Goal: Information Seeking & Learning: Learn about a topic

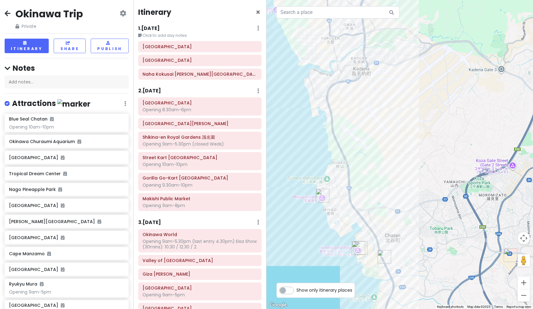
scroll to position [422, 0]
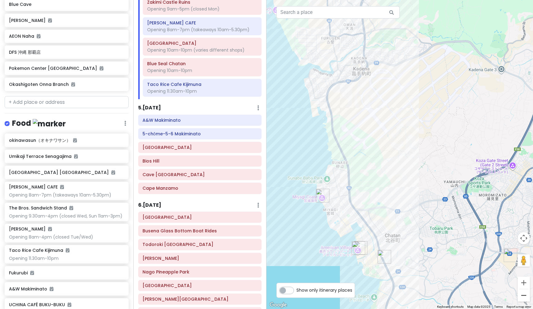
click at [526, 295] on button "Zoom out" at bounding box center [524, 295] width 12 height 12
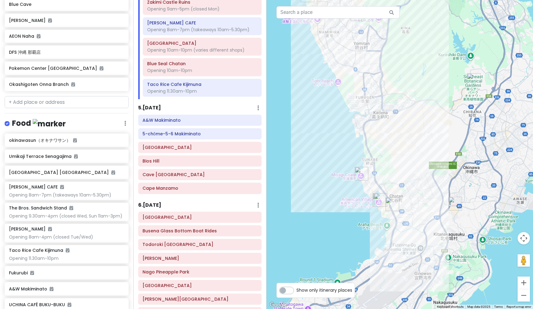
click at [379, 200] on img "Taco Rice Cafe Kijimuna" at bounding box center [381, 200] width 14 height 14
click at [522, 280] on button "Zoom in" at bounding box center [524, 282] width 12 height 12
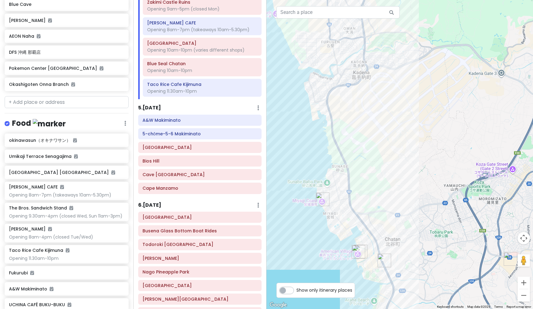
click at [383, 256] on img "Blue Seal Chatan" at bounding box center [385, 260] width 14 height 14
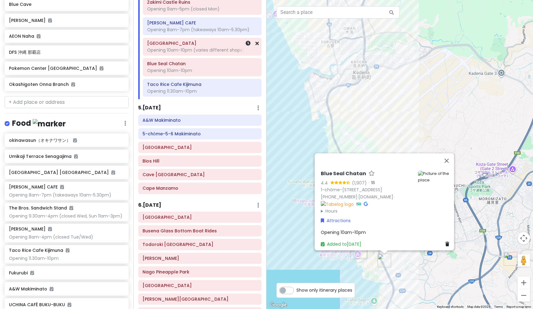
click at [178, 42] on h6 "[GEOGRAPHIC_DATA]" at bounding box center [202, 43] width 110 height 6
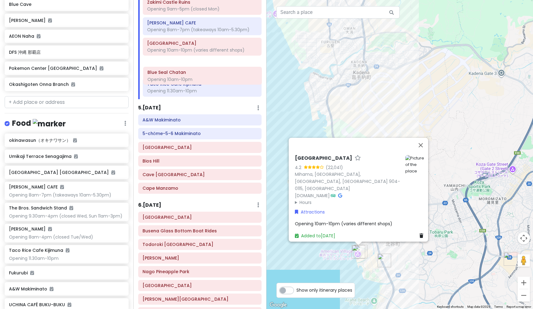
scroll to position [421, 0]
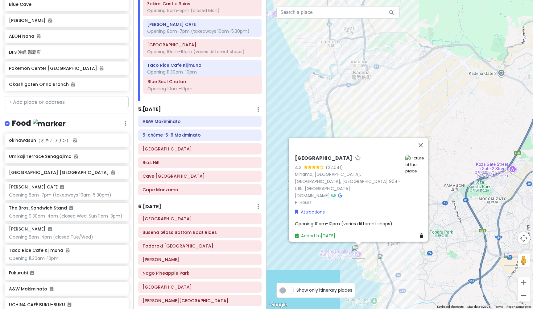
drag, startPoint x: 193, startPoint y: 65, endPoint x: 193, endPoint y: 86, distance: 21.0
click at [193, 86] on div "[GEOGRAPHIC_DATA] Opening 9am-5pm The Bros. Sandwich Stand Opening 9.30am-4pm (…" at bounding box center [202, 9] width 128 height 183
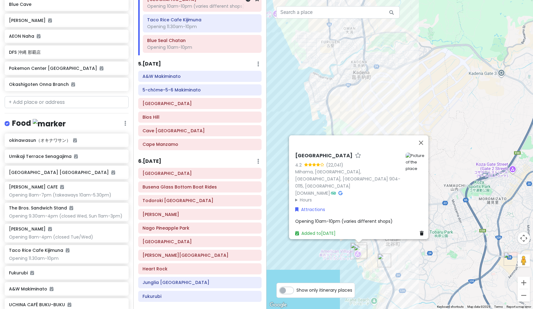
scroll to position [466, 0]
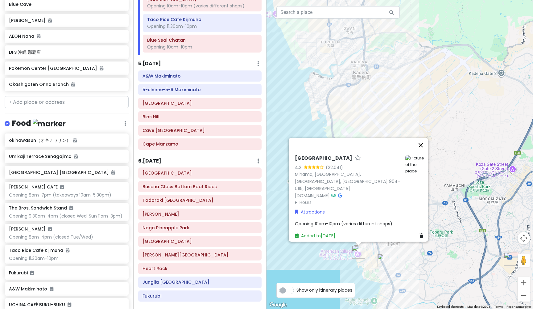
click at [424, 150] on button "Close" at bounding box center [421, 145] width 15 height 15
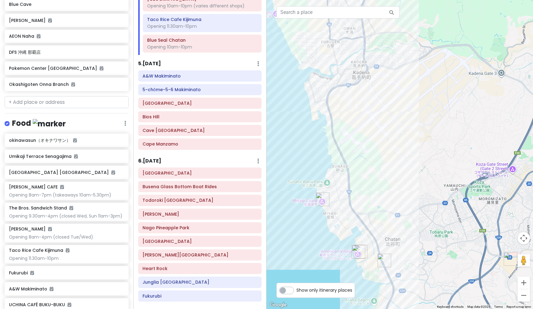
click at [156, 61] on h6 "5 . [DATE]" at bounding box center [149, 63] width 23 height 6
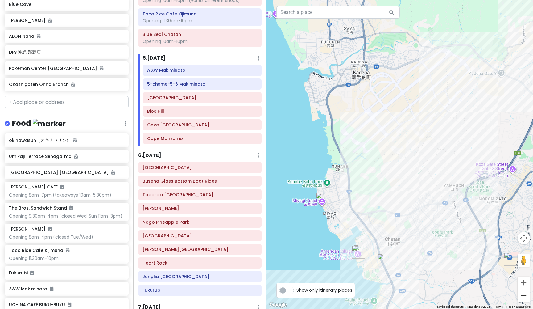
click at [525, 297] on button "Zoom out" at bounding box center [524, 295] width 12 height 12
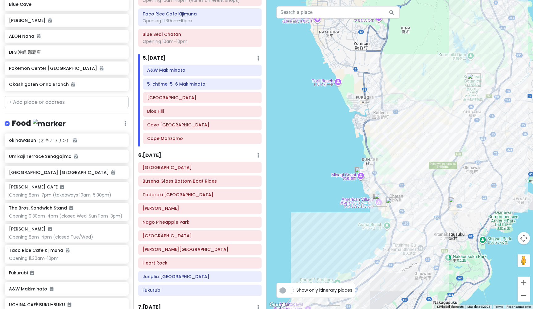
click at [525, 297] on button "Zoom out" at bounding box center [524, 295] width 12 height 12
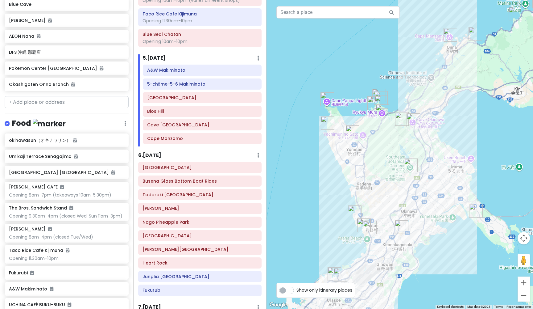
drag, startPoint x: 493, startPoint y: 75, endPoint x: 463, endPoint y: 137, distance: 68.5
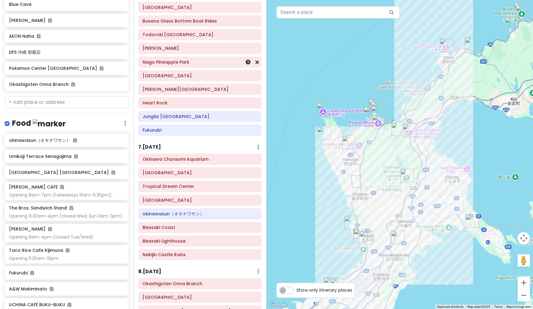
scroll to position [627, 0]
click at [470, 46] on img "Okashigoten Onna Branch" at bounding box center [472, 44] width 14 height 14
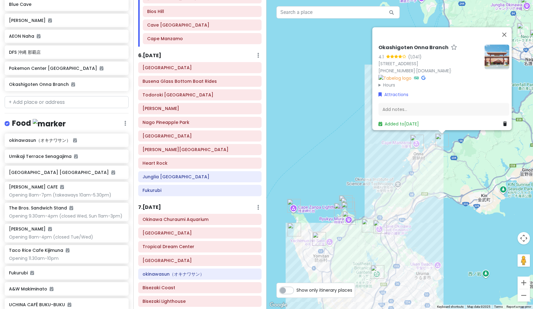
scroll to position [573, 0]
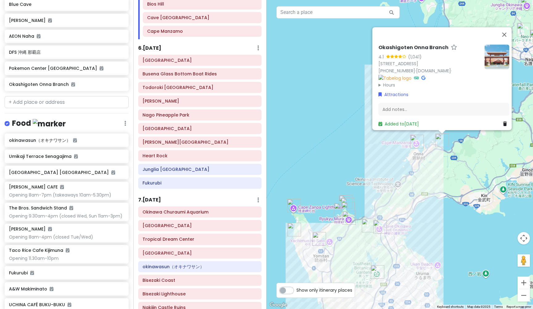
click at [158, 45] on h6 "6 . [DATE]" at bounding box center [149, 48] width 23 height 6
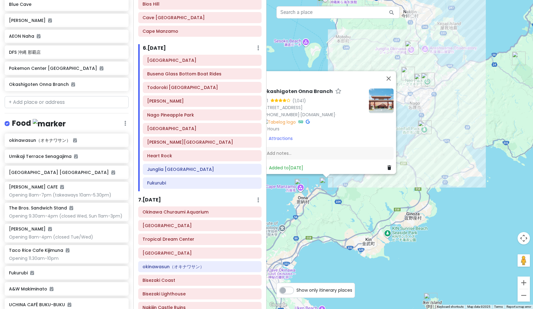
drag, startPoint x: 499, startPoint y: 207, endPoint x: 383, endPoint y: 251, distance: 124.3
click at [391, 71] on button "Close" at bounding box center [389, 78] width 15 height 15
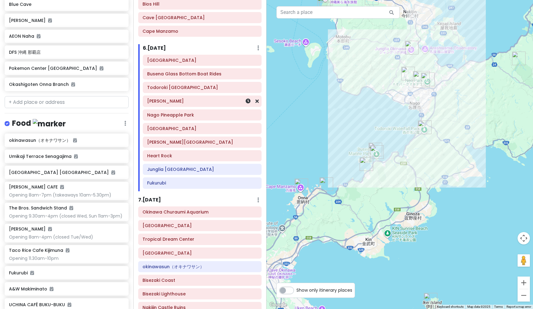
click at [167, 98] on h6 "[PERSON_NAME]" at bounding box center [202, 101] width 110 height 6
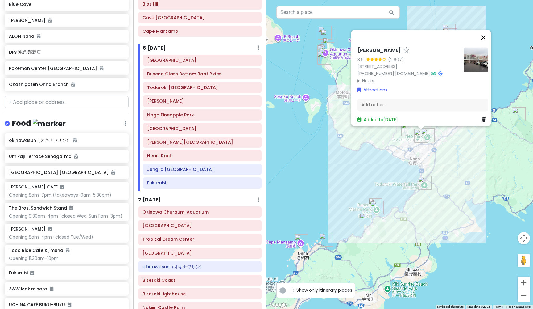
click at [486, 30] on button "Close" at bounding box center [483, 37] width 15 height 15
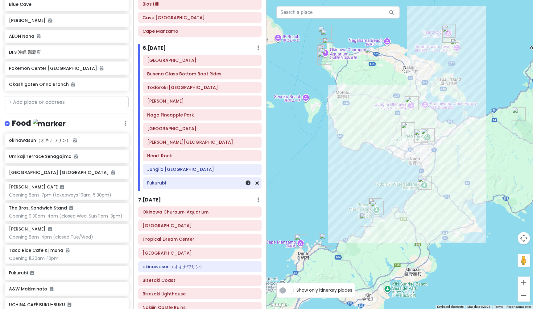
click at [164, 180] on h6 "Fukurubi" at bounding box center [202, 183] width 110 height 6
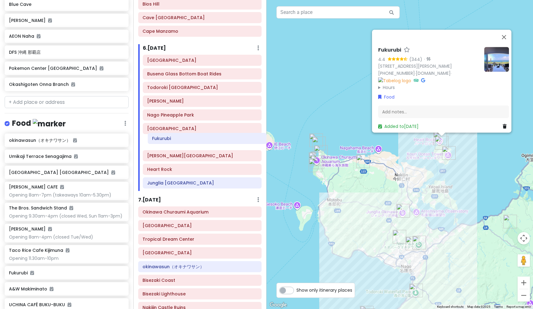
drag, startPoint x: 164, startPoint y: 179, endPoint x: 168, endPoint y: 139, distance: 40.4
click at [168, 139] on div "Busena Marine Park Busena Glass Bottom Boat Rides Todoroki [GEOGRAPHIC_DATA] AE…" at bounding box center [202, 123] width 128 height 136
click at [161, 153] on h6 "[PERSON_NAME][GEOGRAPHIC_DATA]" at bounding box center [202, 156] width 110 height 6
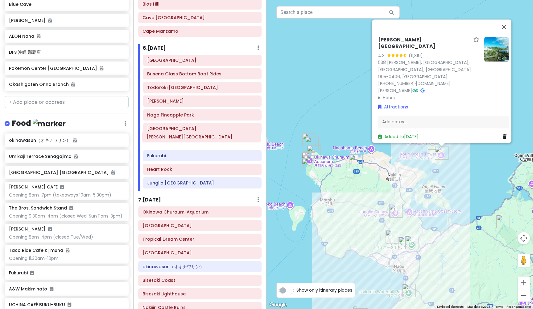
drag, startPoint x: 161, startPoint y: 153, endPoint x: 161, endPoint y: 139, distance: 14.2
click at [161, 139] on div "Busena Marine Park Busena Glass Bottom Boat Rides Todoroki [GEOGRAPHIC_DATA] AE…" at bounding box center [202, 123] width 128 height 136
click at [507, 34] on button "Close" at bounding box center [504, 26] width 15 height 15
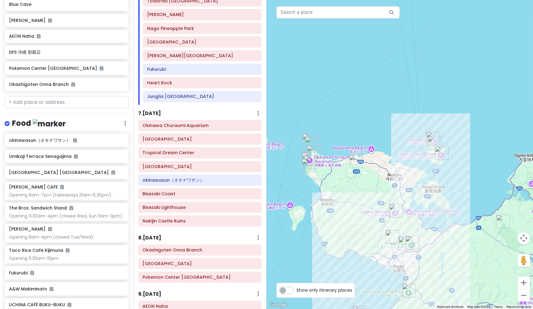
scroll to position [663, 0]
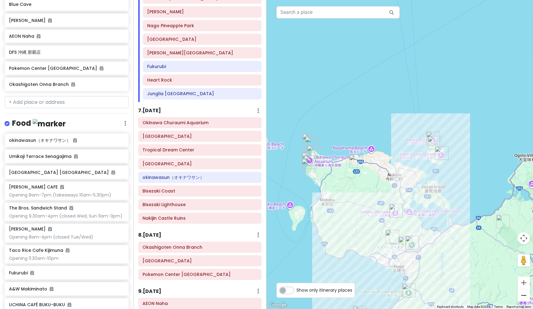
click at [527, 294] on button "Zoom out" at bounding box center [524, 295] width 12 height 12
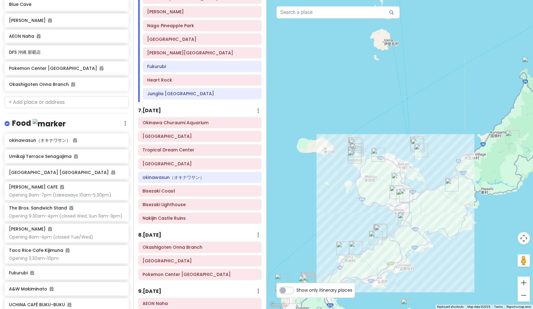
click at [152, 107] on h6 "7 . [DATE]" at bounding box center [149, 110] width 23 height 6
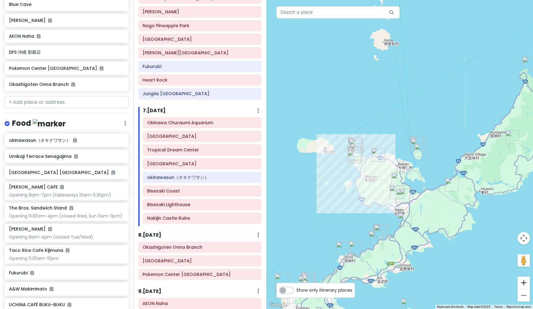
click at [527, 281] on button "Zoom in" at bounding box center [524, 282] width 12 height 12
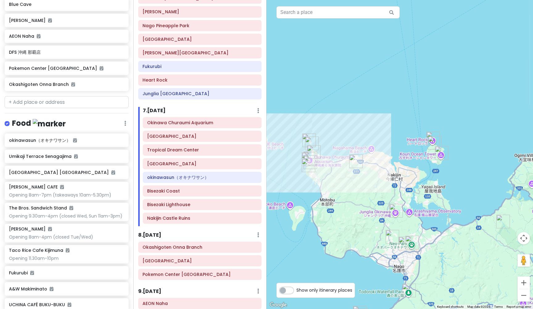
click at [527, 281] on button "Zoom in" at bounding box center [524, 282] width 12 height 12
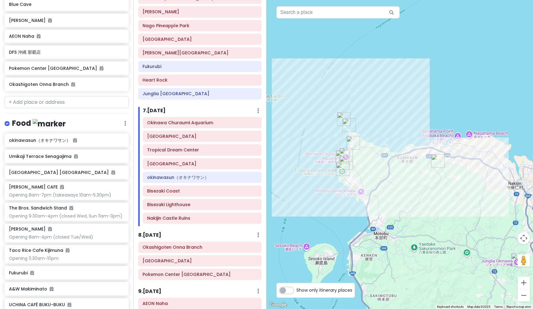
drag, startPoint x: 323, startPoint y: 111, endPoint x: 449, endPoint y: 96, distance: 127.3
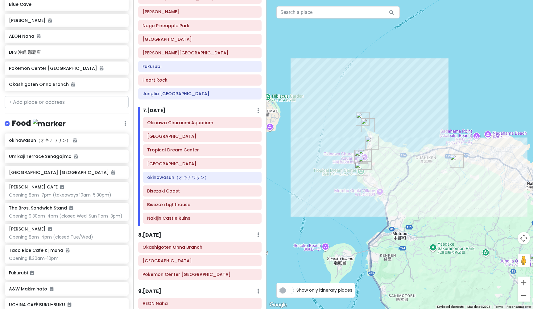
drag, startPoint x: 402, startPoint y: 104, endPoint x: 426, endPoint y: 104, distance: 23.5
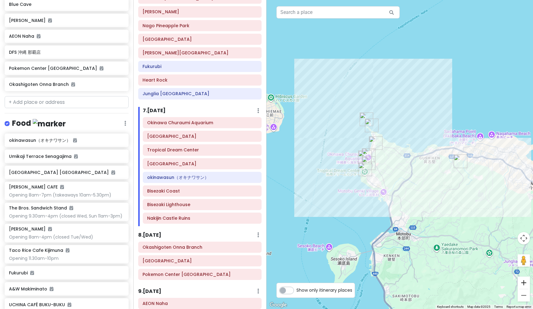
click at [525, 283] on button "Zoom in" at bounding box center [524, 282] width 12 height 12
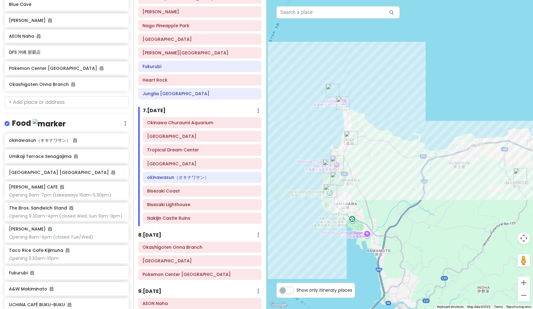
click at [161, 232] on h6 "8 . [DATE]" at bounding box center [149, 235] width 23 height 6
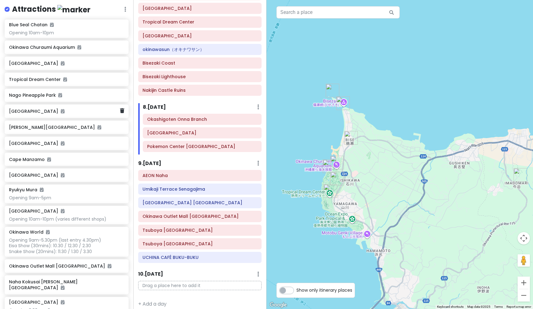
scroll to position [84, 0]
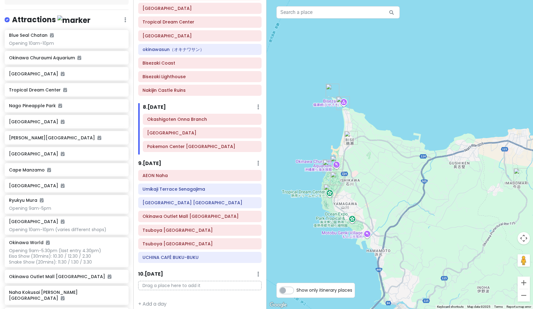
click at [162, 104] on h6 "8 . [DATE]" at bounding box center [154, 107] width 23 height 6
click at [525, 294] on button "Zoom out" at bounding box center [524, 295] width 12 height 12
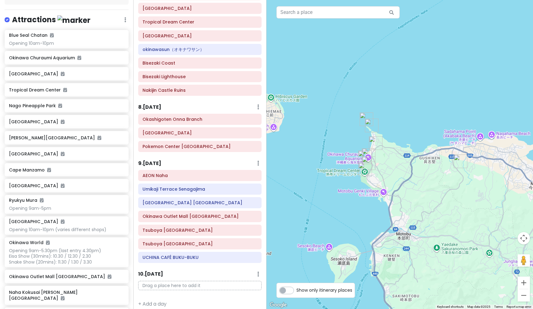
click at [525, 294] on button "Zoom out" at bounding box center [524, 295] width 12 height 12
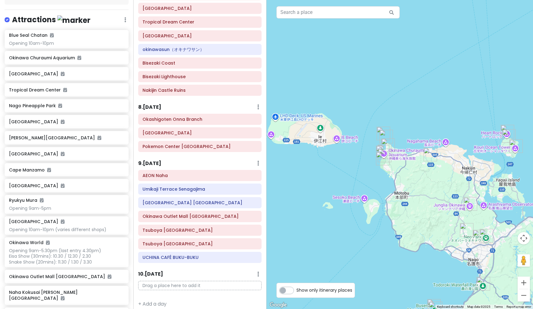
click at [151, 104] on h6 "8 . [DATE]" at bounding box center [149, 107] width 23 height 6
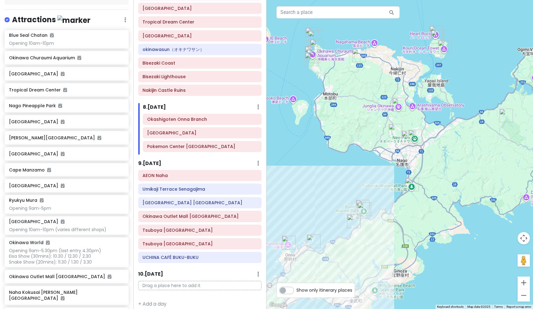
drag, startPoint x: 376, startPoint y: 177, endPoint x: 303, endPoint y: 72, distance: 127.9
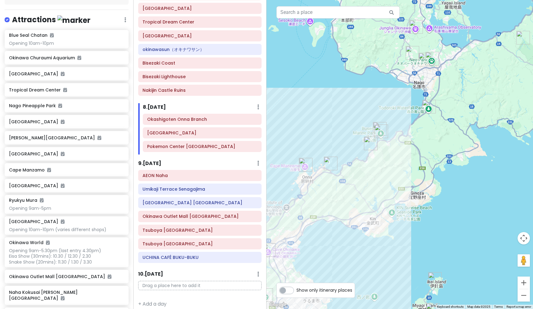
drag, startPoint x: 286, startPoint y: 149, endPoint x: 304, endPoint y: 77, distance: 74.3
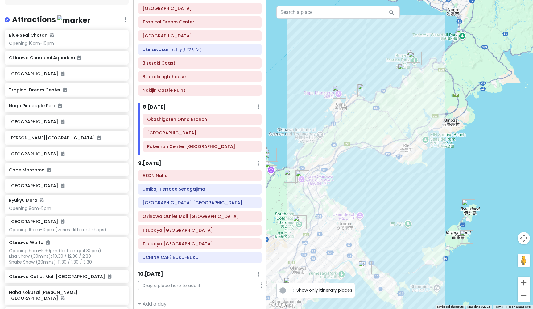
drag, startPoint x: 343, startPoint y: 102, endPoint x: 377, endPoint y: 28, distance: 81.7
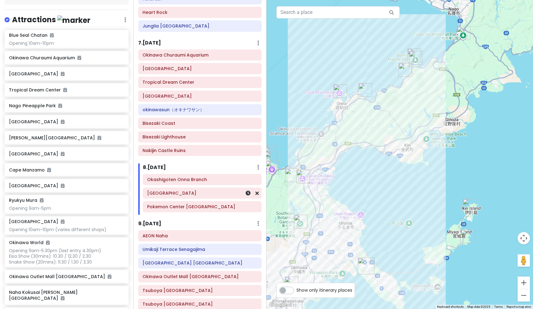
scroll to position [729, 0]
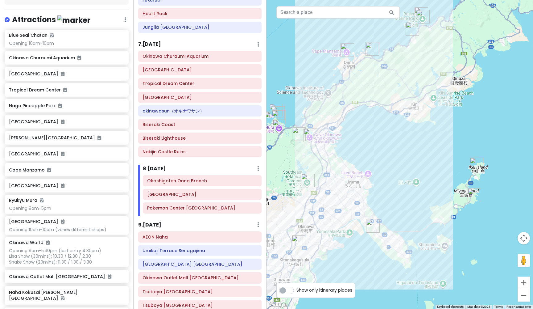
drag, startPoint x: 333, startPoint y: 156, endPoint x: 340, endPoint y: 109, distance: 47.2
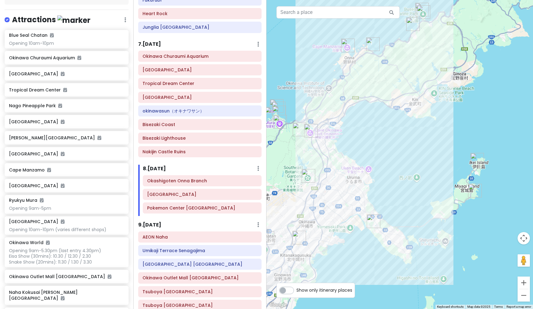
click at [373, 224] on img "Katsuren Castle Ruins" at bounding box center [374, 221] width 14 height 14
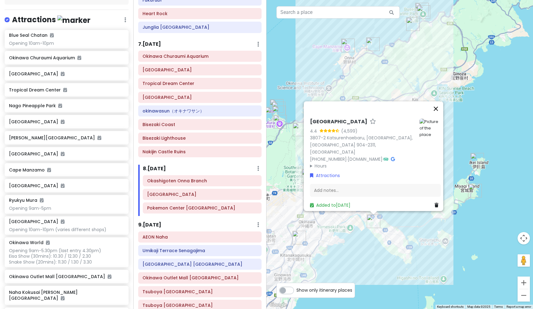
click at [440, 113] on button "Close" at bounding box center [436, 108] width 15 height 15
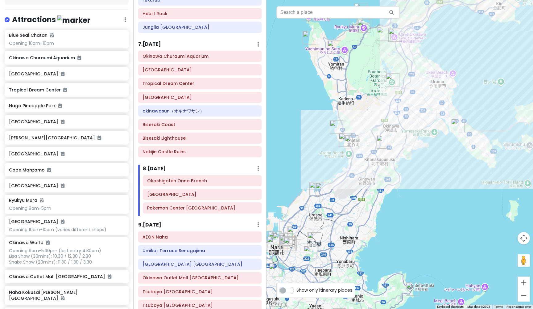
drag, startPoint x: 302, startPoint y: 203, endPoint x: 387, endPoint y: 107, distance: 128.6
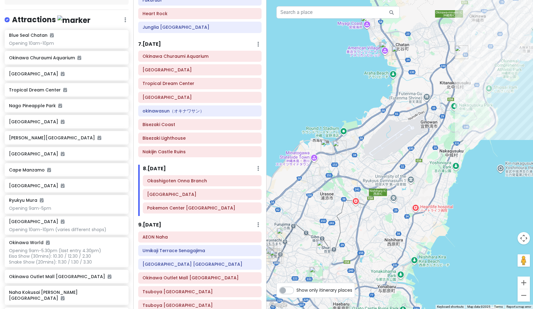
drag, startPoint x: 390, startPoint y: 176, endPoint x: 471, endPoint y: 82, distance: 124.9
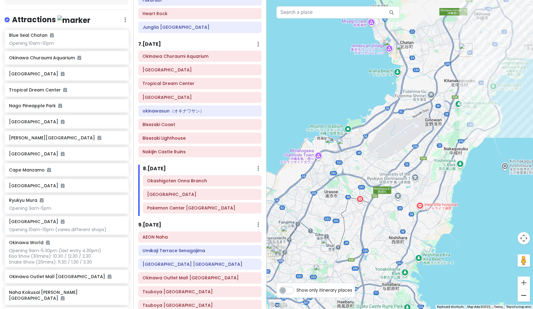
click at [527, 297] on button "Zoom out" at bounding box center [524, 295] width 12 height 12
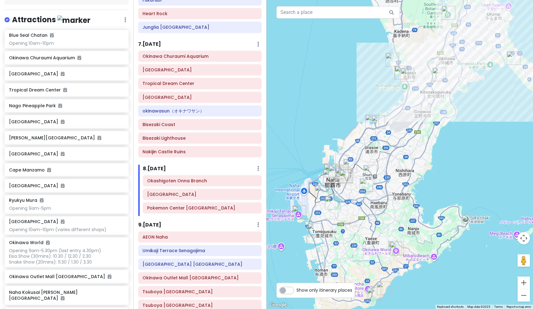
drag, startPoint x: 448, startPoint y: 169, endPoint x: 454, endPoint y: 144, distance: 25.8
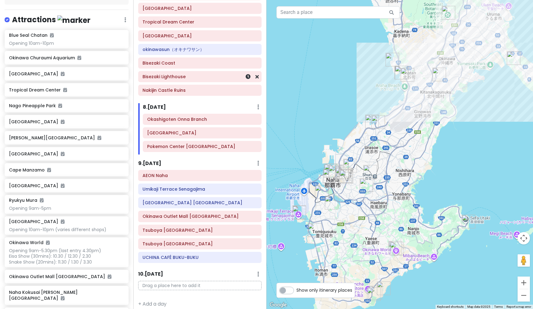
scroll to position [0, 0]
click at [157, 160] on h6 "9 . [DATE]" at bounding box center [149, 163] width 23 height 6
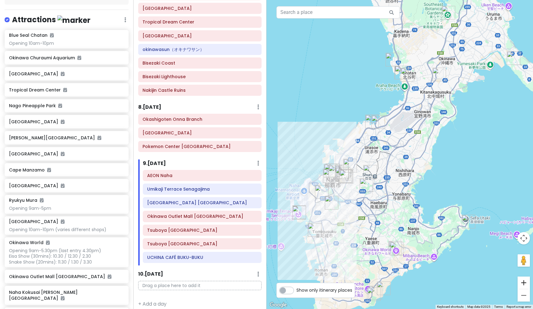
click at [527, 280] on button "Zoom in" at bounding box center [524, 282] width 12 height 12
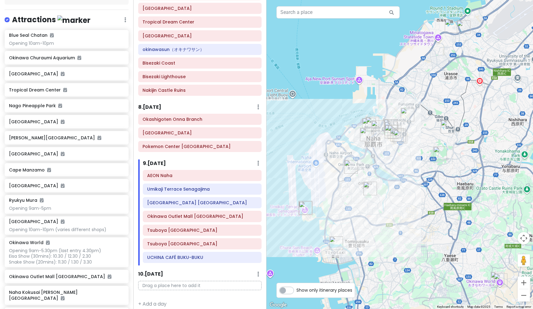
drag, startPoint x: 382, startPoint y: 196, endPoint x: 490, endPoint y: 127, distance: 128.3
click at [524, 295] on button "Zoom out" at bounding box center [524, 295] width 12 height 12
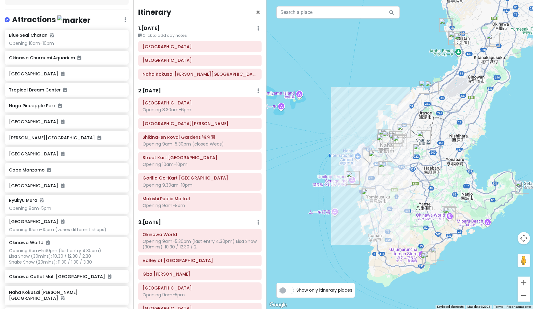
click at [159, 88] on h6 "2 . [DATE]" at bounding box center [149, 91] width 23 height 6
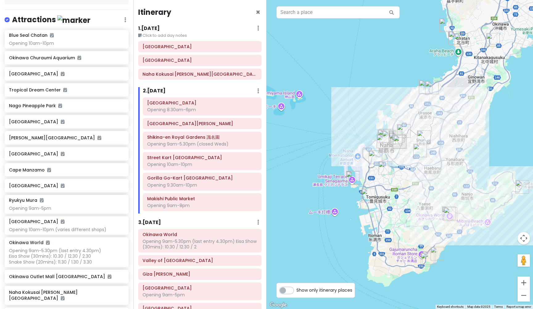
click at [158, 220] on h6 "3 . [DATE]" at bounding box center [149, 222] width 23 height 6
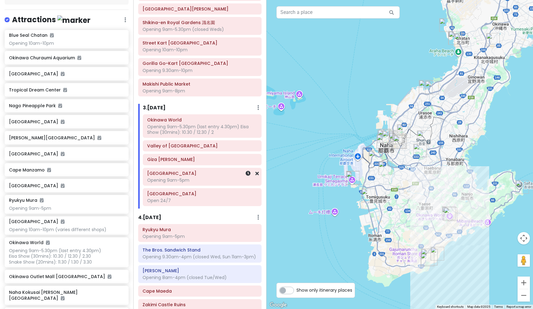
scroll to position [115, 0]
click at [157, 214] on h6 "4 . [DATE]" at bounding box center [149, 217] width 23 height 6
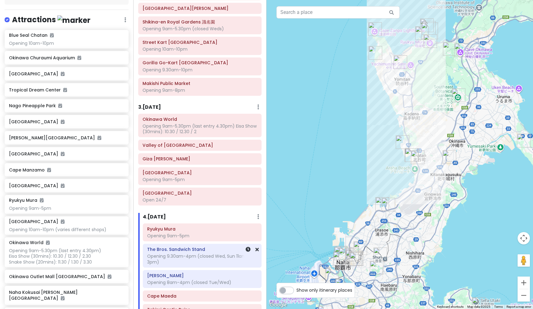
drag, startPoint x: 305, startPoint y: 133, endPoint x: 261, endPoint y: 251, distance: 125.7
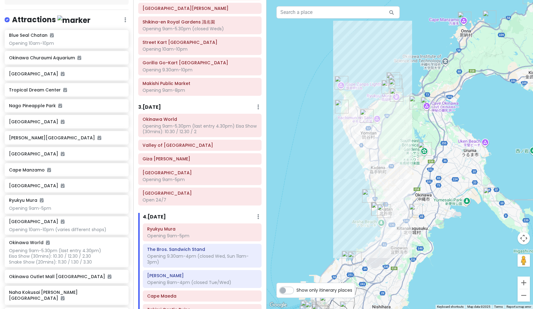
drag, startPoint x: 319, startPoint y: 161, endPoint x: 286, endPoint y: 216, distance: 64.3
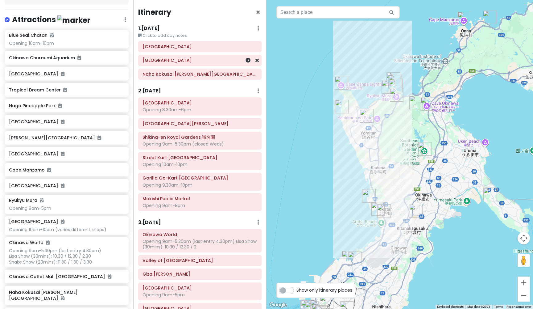
scroll to position [0, 0]
click at [158, 28] on h6 "1 . [DATE]" at bounding box center [149, 28] width 22 height 6
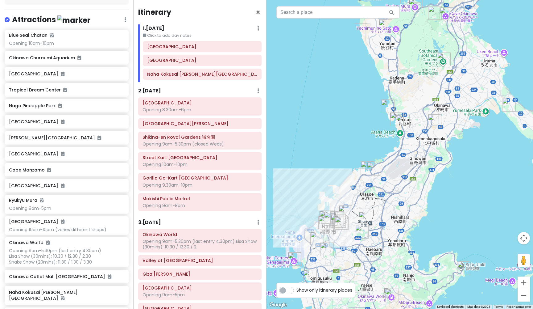
drag, startPoint x: 325, startPoint y: 163, endPoint x: 344, endPoint y: 73, distance: 92.4
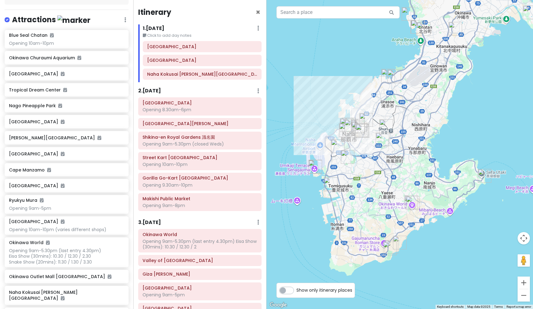
drag, startPoint x: 322, startPoint y: 121, endPoint x: 342, endPoint y: 28, distance: 95.2
click at [525, 279] on button "Zoom in" at bounding box center [524, 282] width 12 height 12
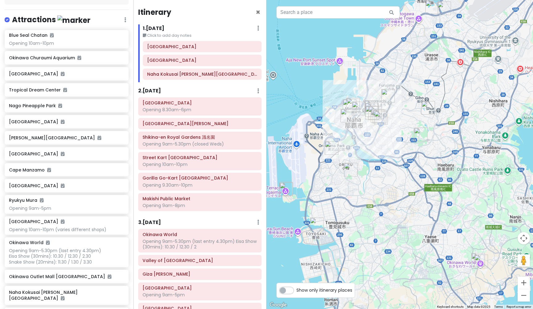
drag, startPoint x: 333, startPoint y: 177, endPoint x: 390, endPoint y: 181, distance: 57.2
